Goal: Navigation & Orientation: Find specific page/section

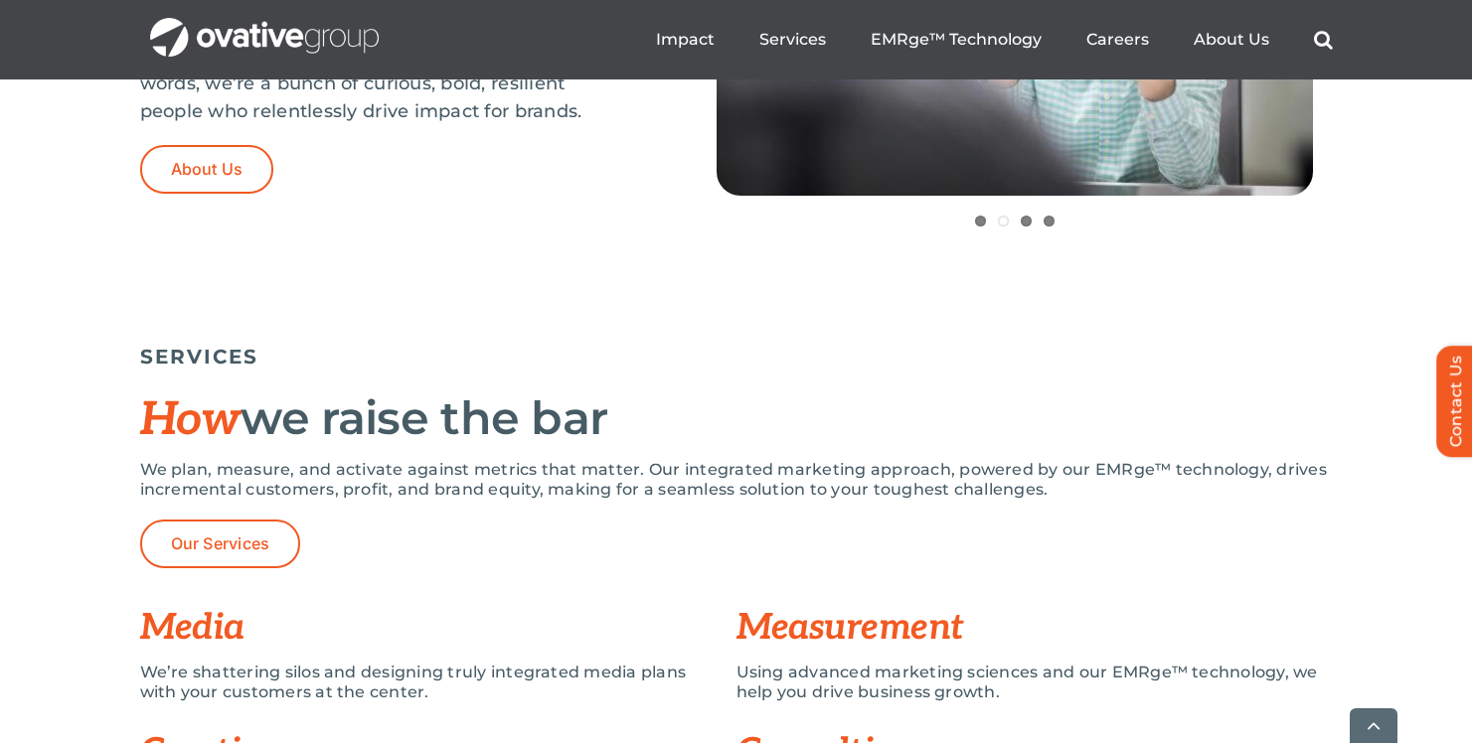
scroll to position [1129, 0]
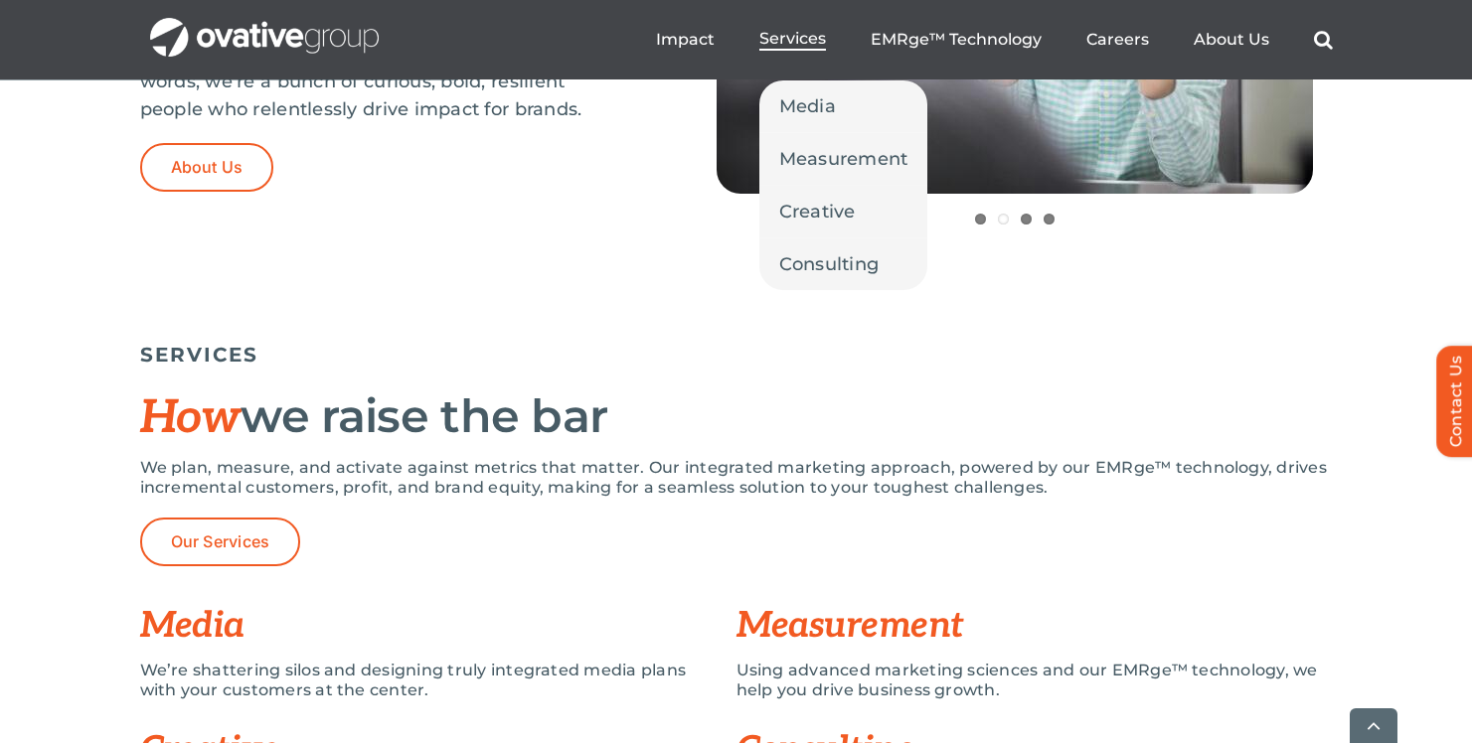
click at [815, 48] on span "Services" at bounding box center [792, 39] width 67 height 20
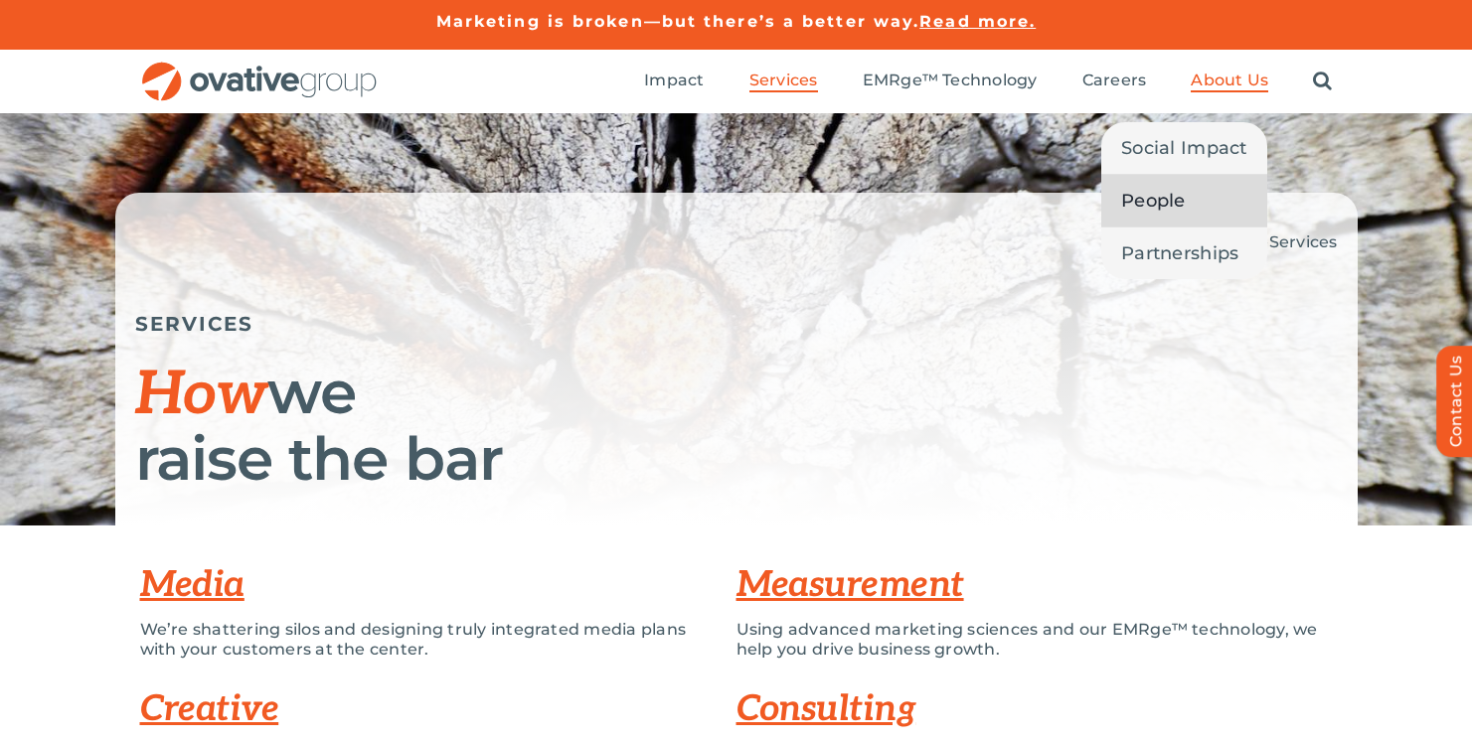
click at [1191, 224] on link "People" at bounding box center [1184, 201] width 166 height 52
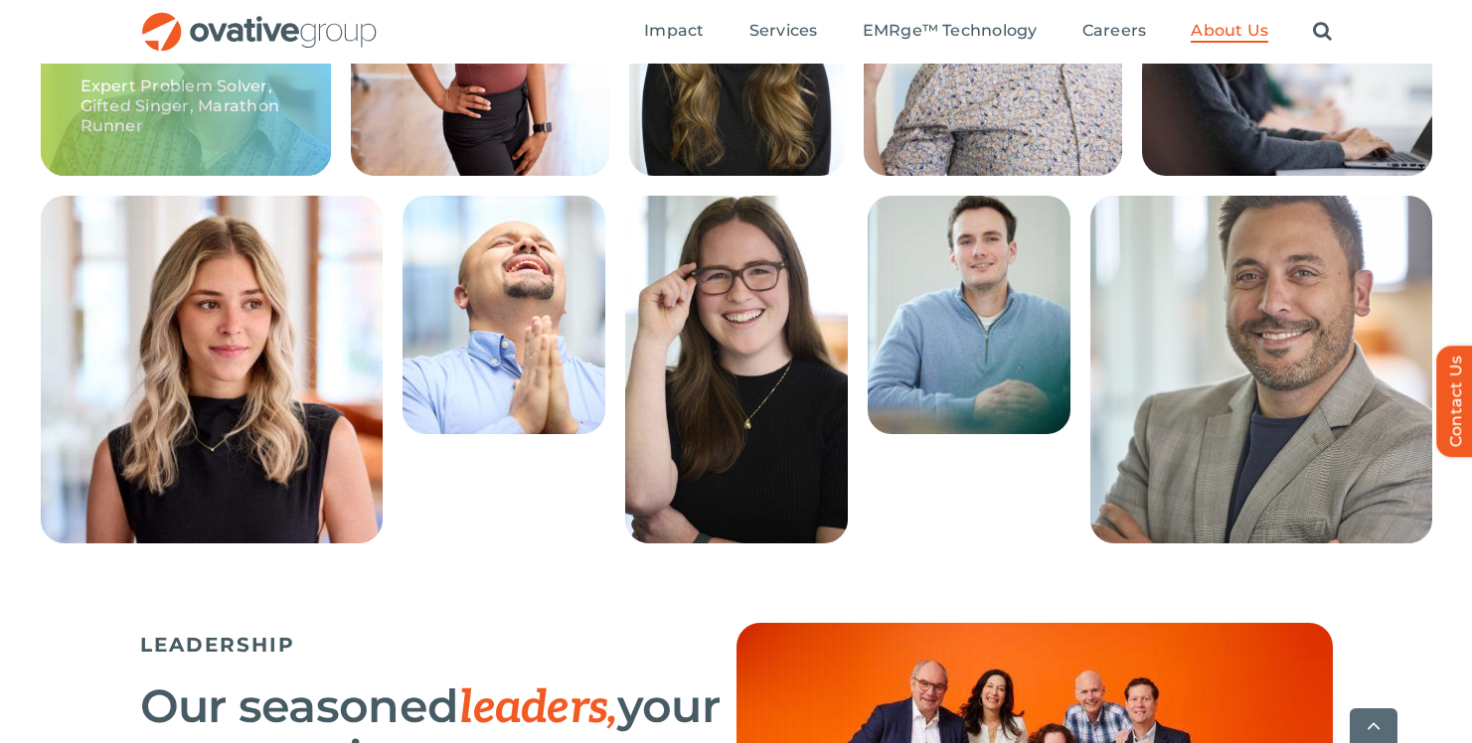
scroll to position [849, 0]
